Goal: Information Seeking & Learning: Learn about a topic

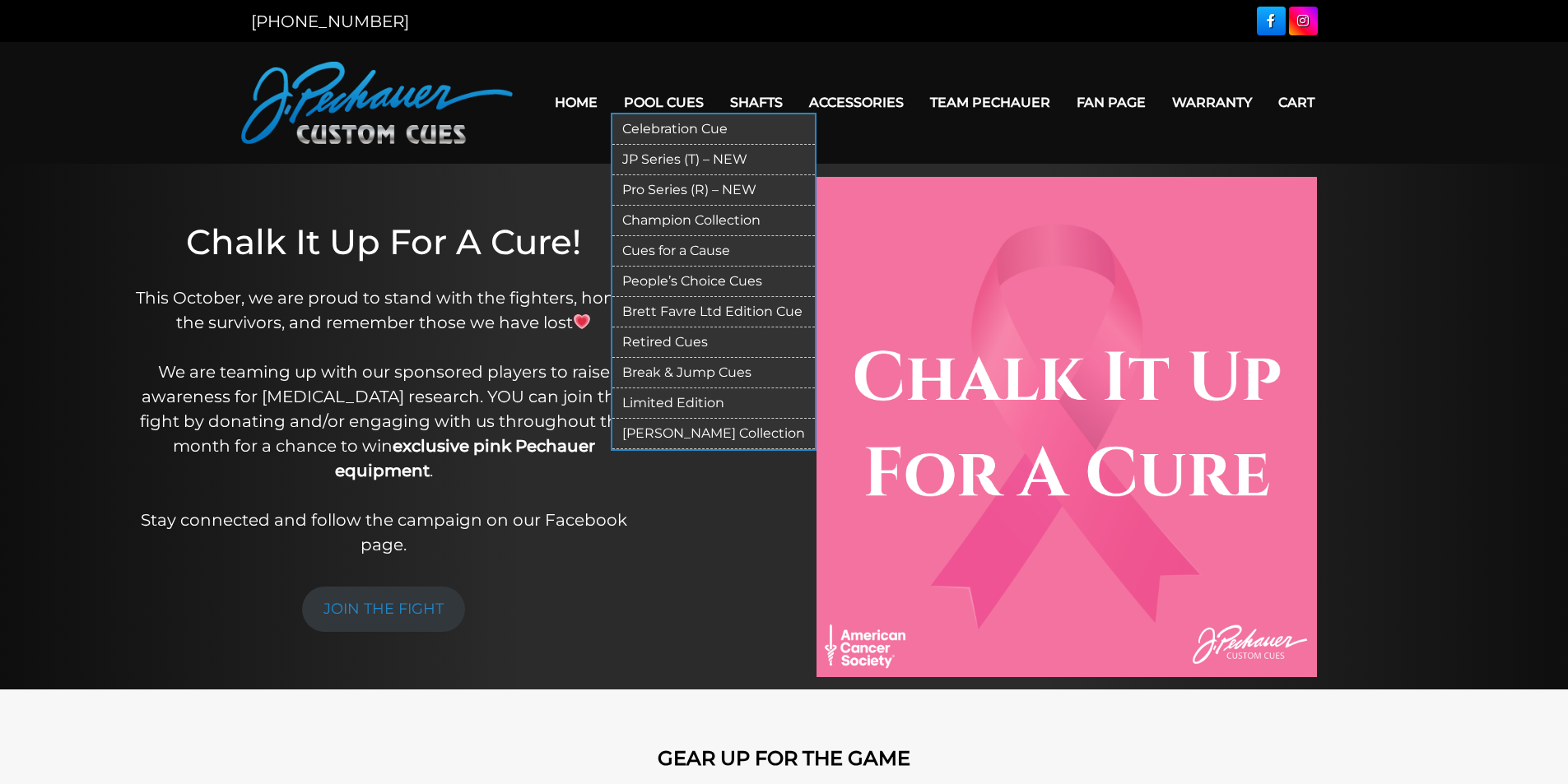
click at [663, 105] on link "Pool Cues" at bounding box center [664, 102] width 106 height 42
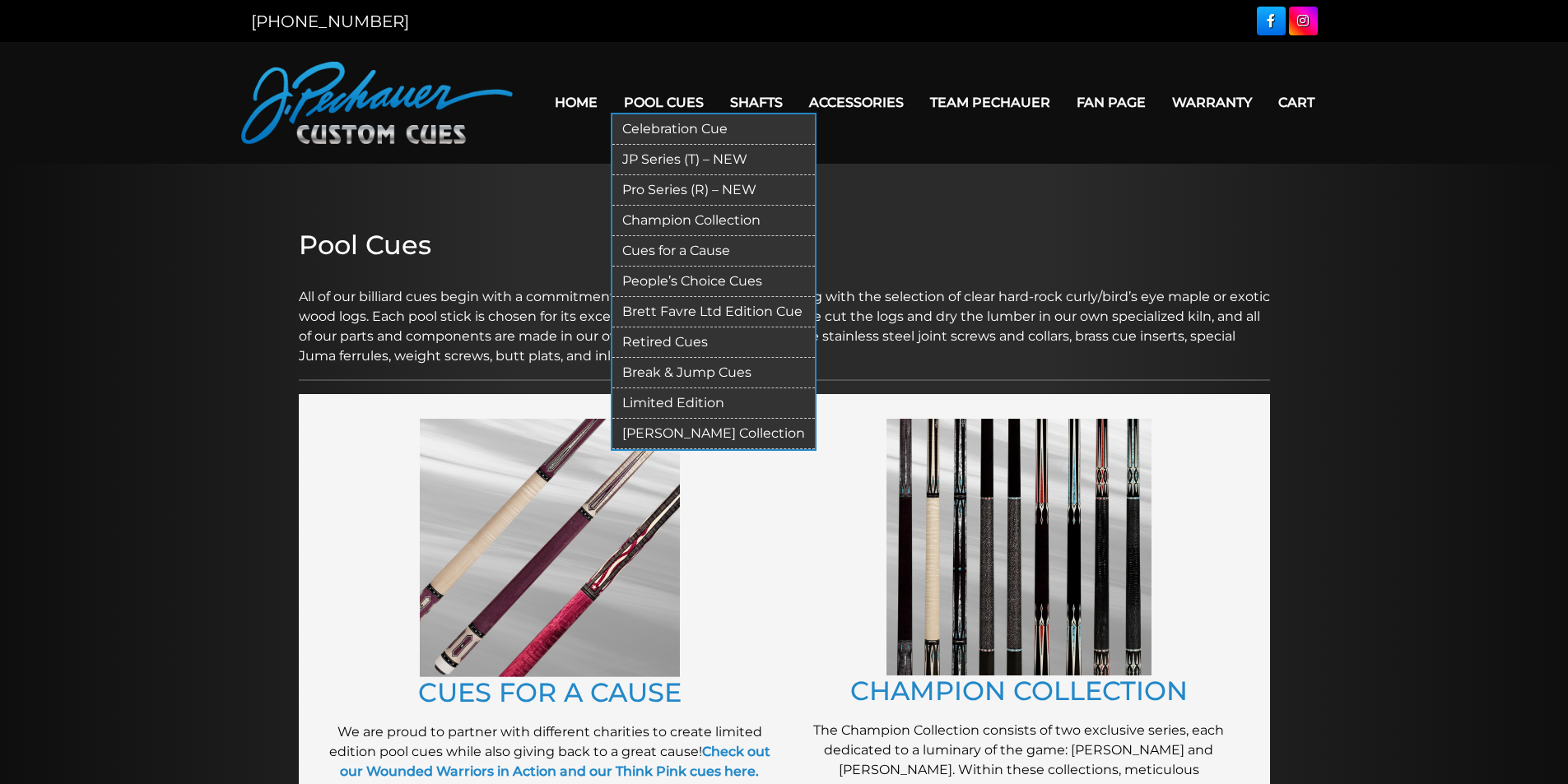
click at [653, 100] on link "Pool Cues" at bounding box center [664, 102] width 106 height 42
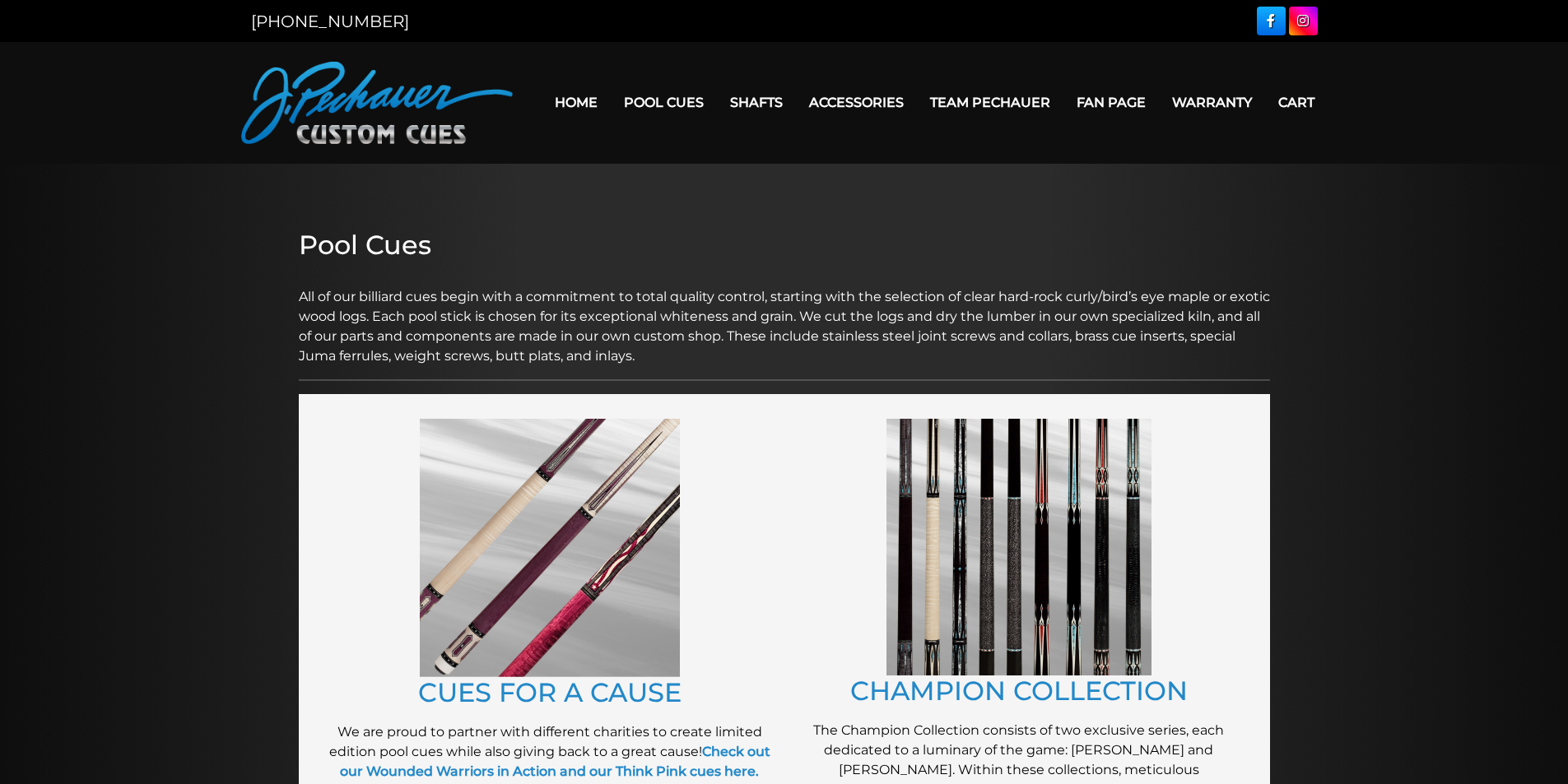
click at [1041, 548] on img at bounding box center [1019, 547] width 265 height 257
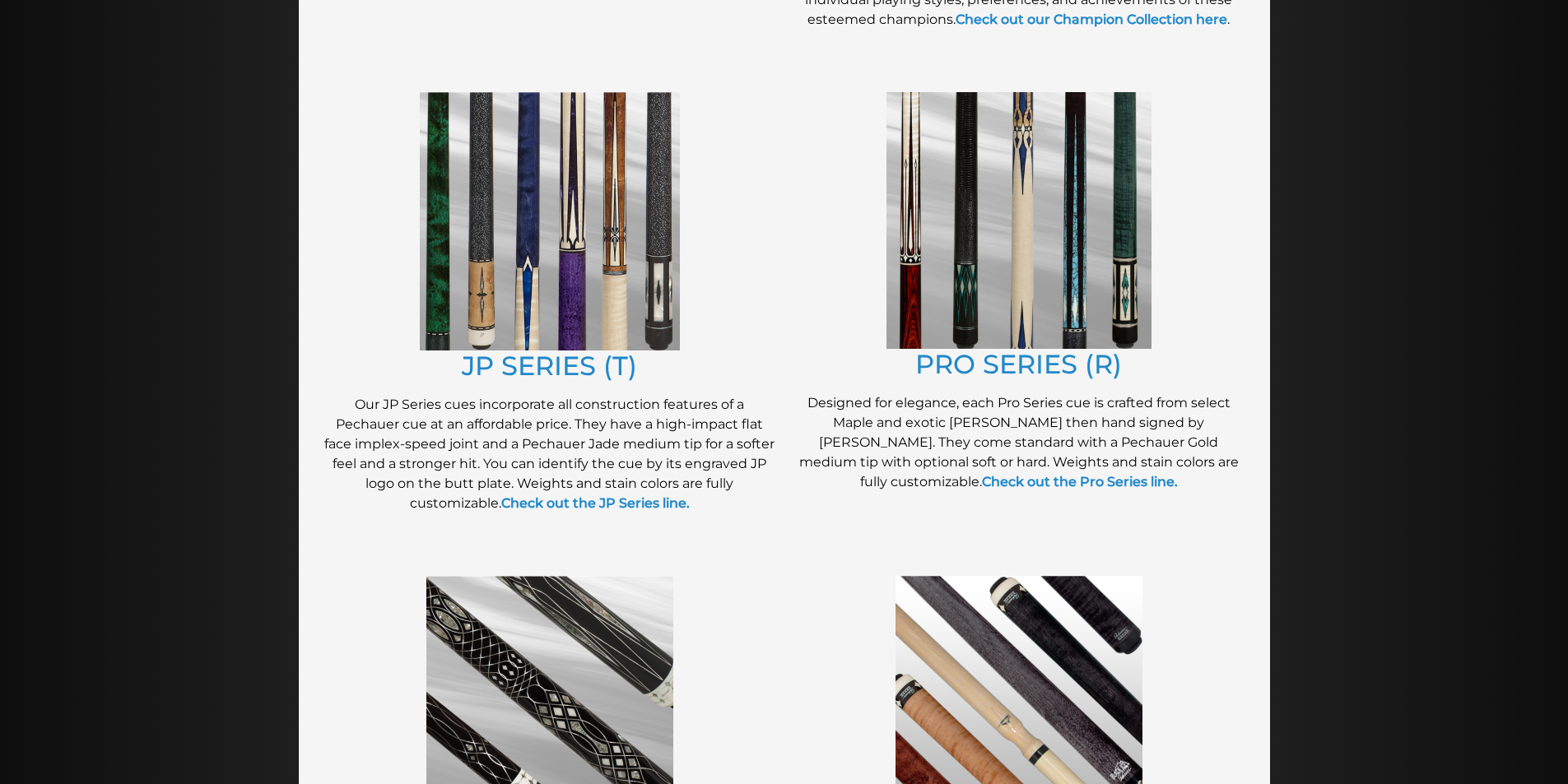
scroll to position [823, 0]
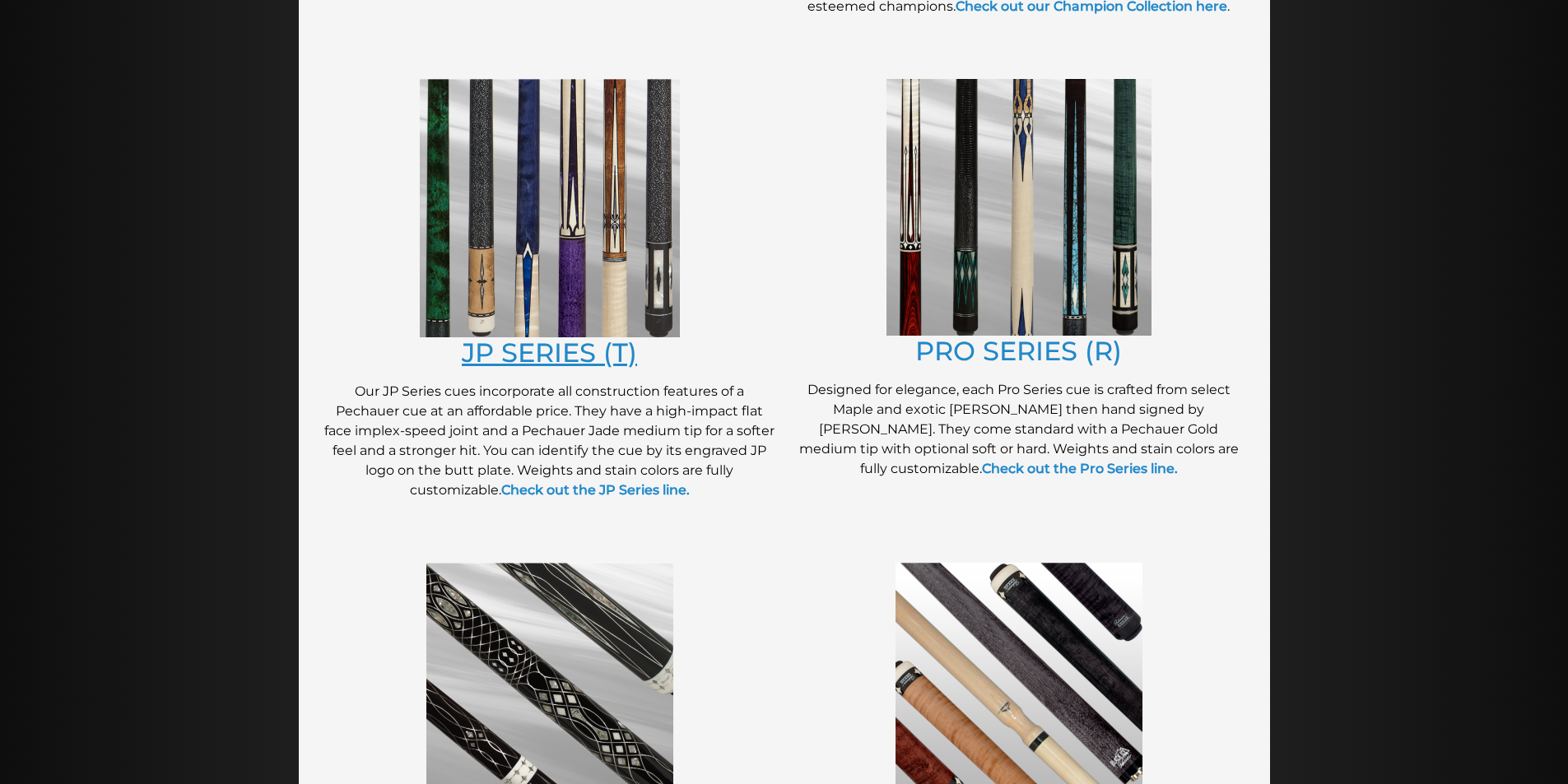
click at [545, 343] on link "JP SERIES (T)" at bounding box center [549, 353] width 175 height 32
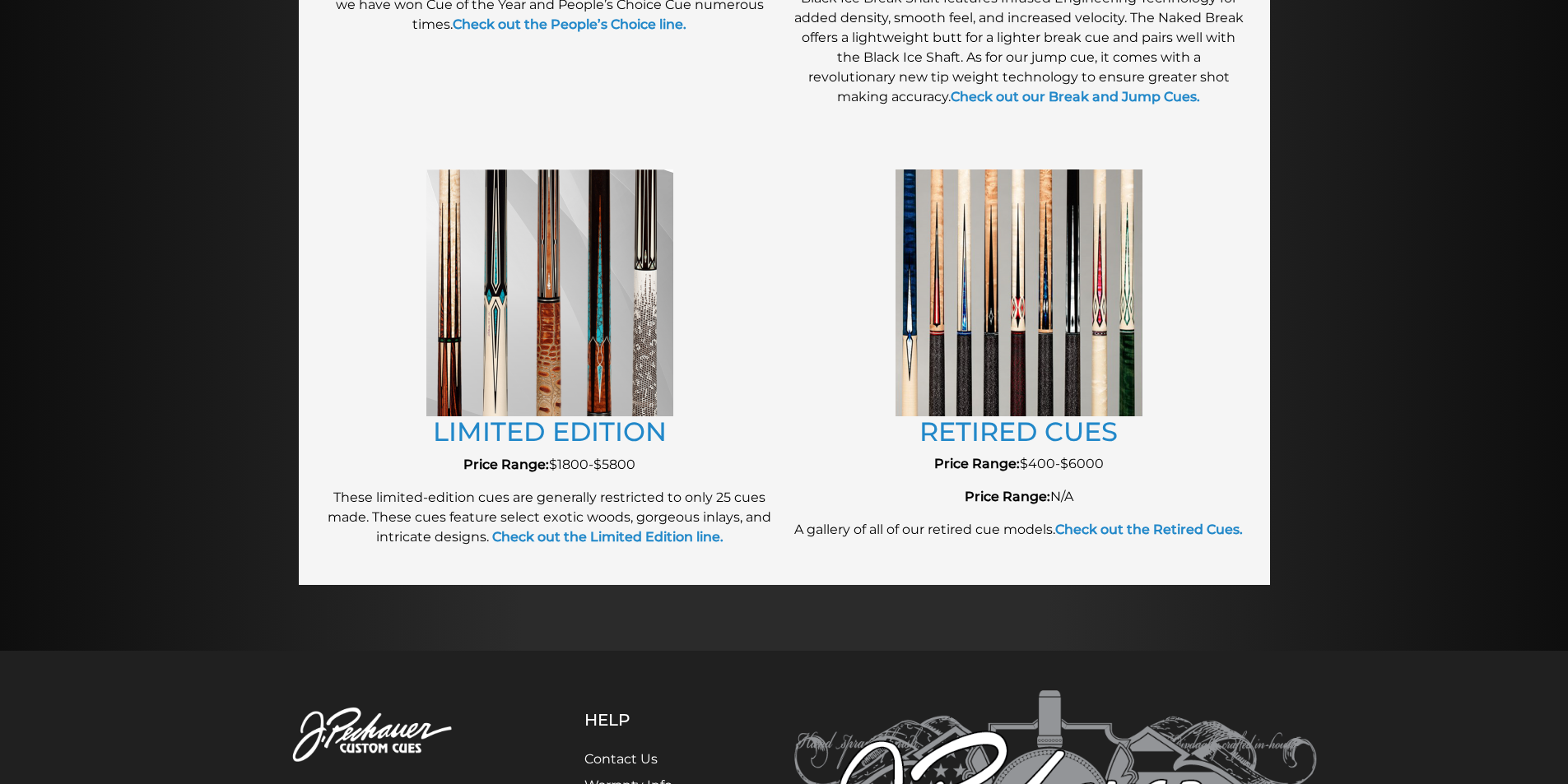
scroll to position [1728, 0]
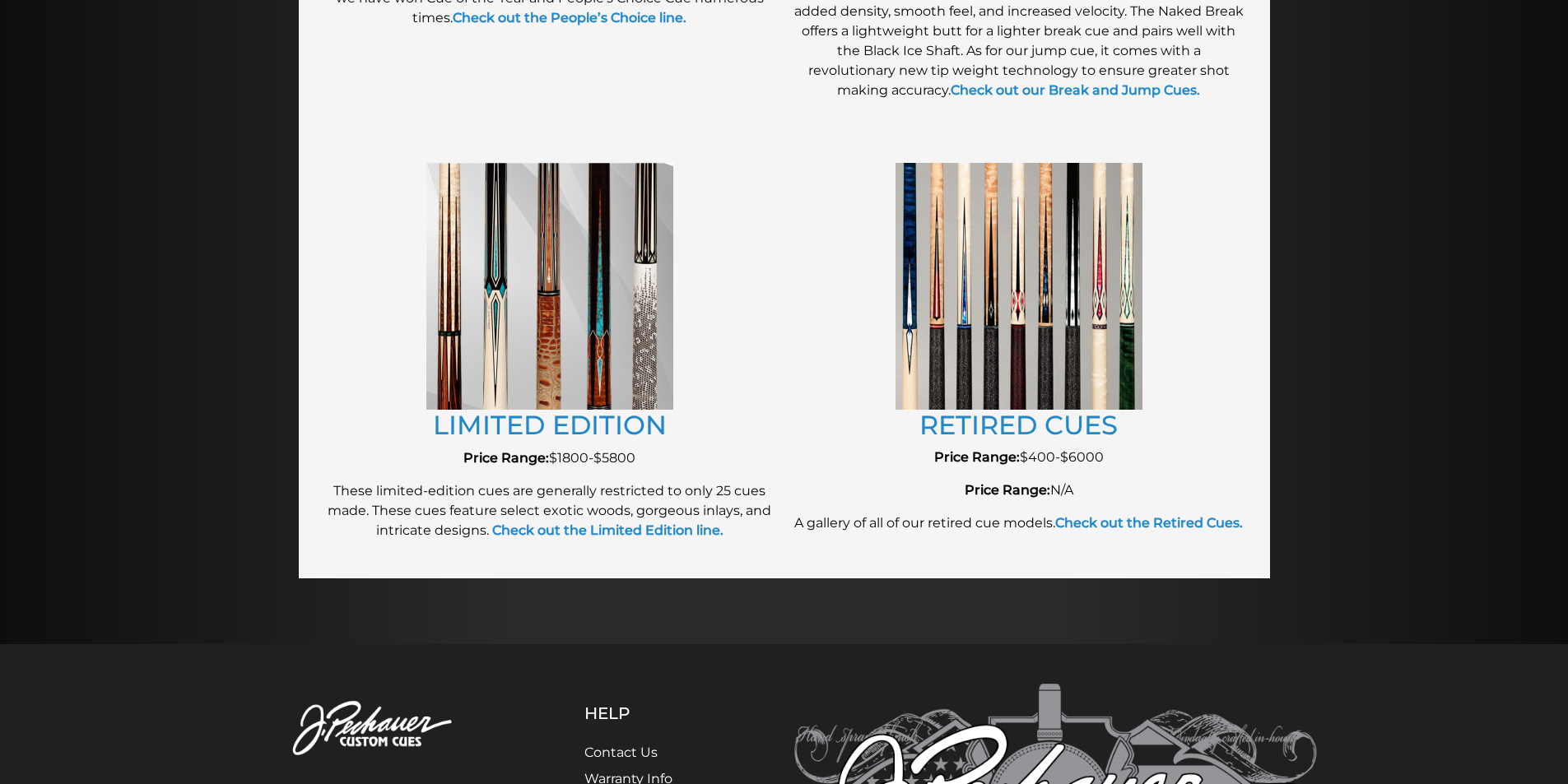
click at [991, 369] on img at bounding box center [1019, 286] width 247 height 246
click at [995, 422] on link "RETIRED CUES" at bounding box center [1019, 425] width 198 height 32
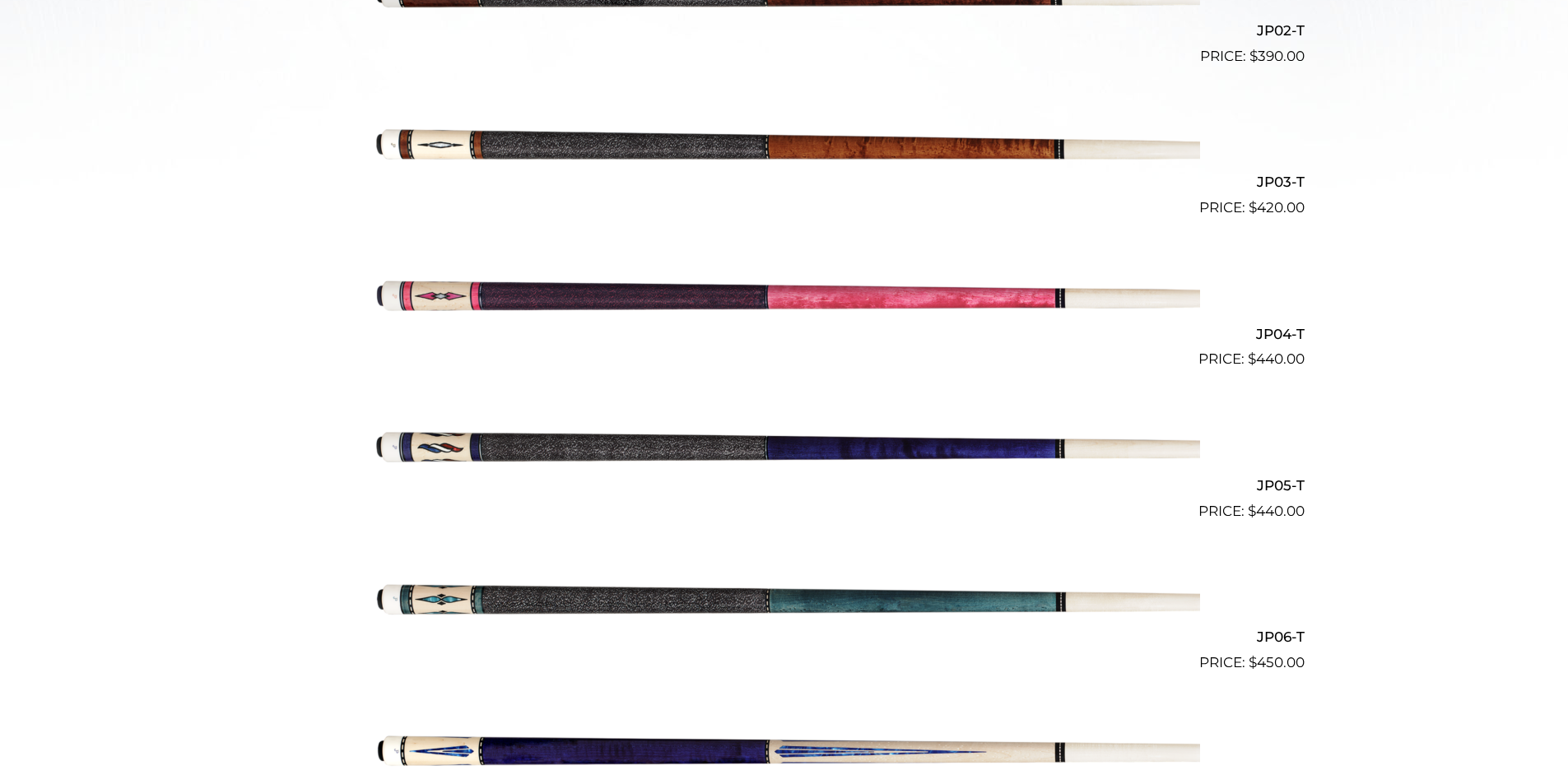
scroll to position [719, 0]
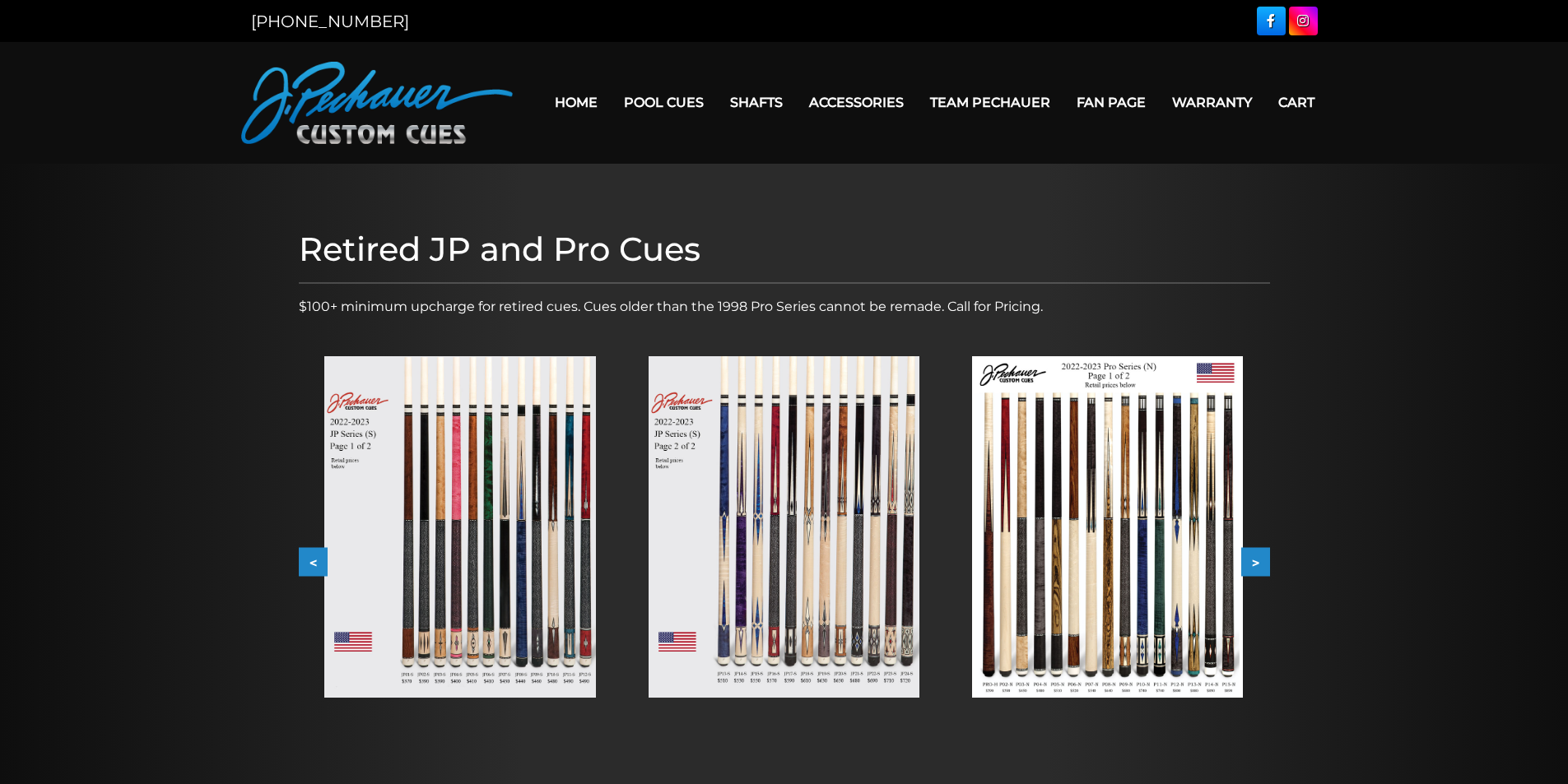
click at [1104, 529] on img at bounding box center [1107, 527] width 271 height 342
